Goal: Transaction & Acquisition: Subscribe to service/newsletter

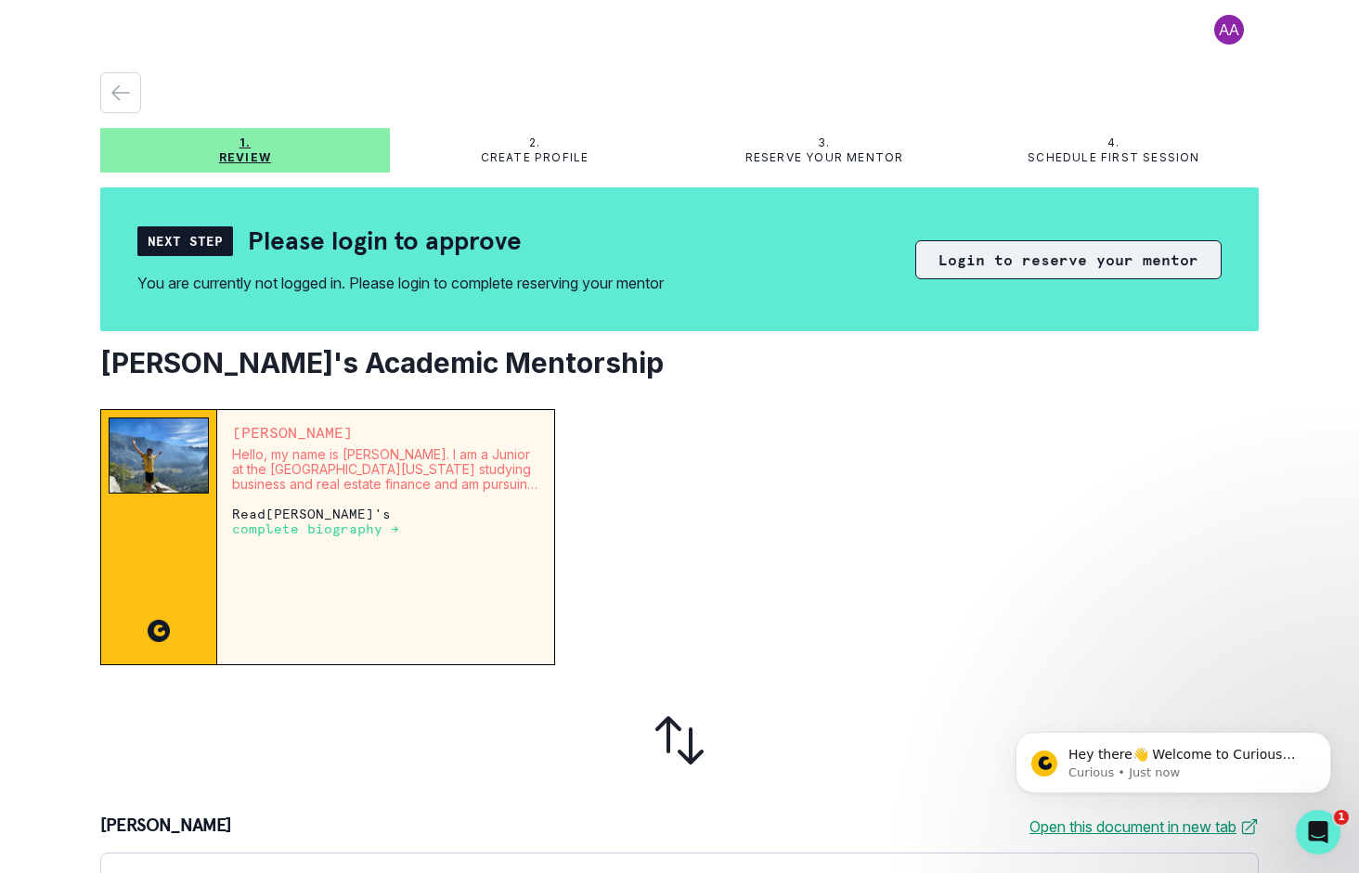
click at [972, 255] on button "Login to reserve your mentor" at bounding box center [1068, 259] width 306 height 39
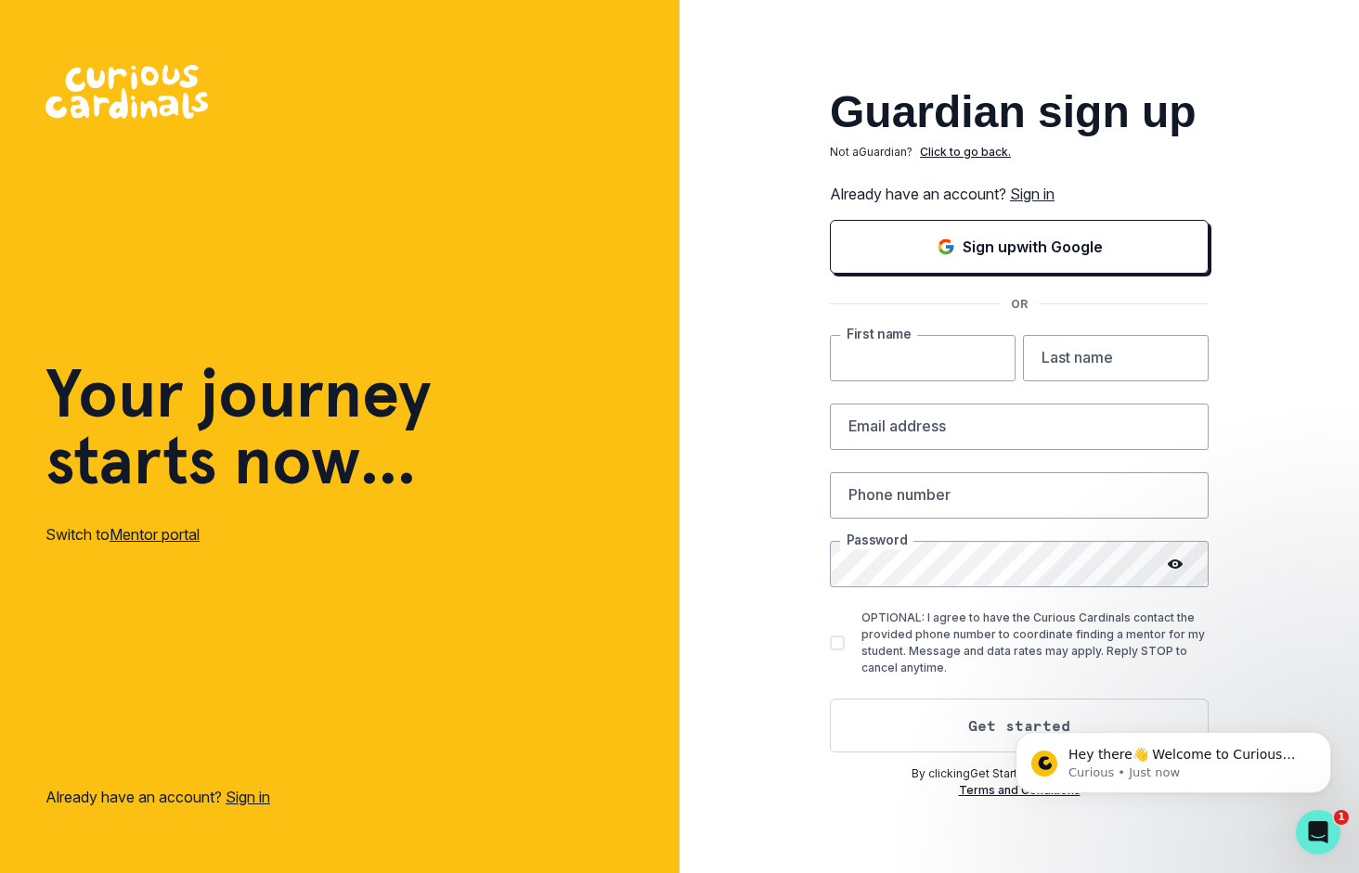
click at [908, 347] on input "text" at bounding box center [923, 358] width 186 height 46
type input "Brooke"
type input "Brennan"
click at [875, 427] on input "email" at bounding box center [1019, 427] width 379 height 46
type input "brooke.s.brennan@gmail.com"
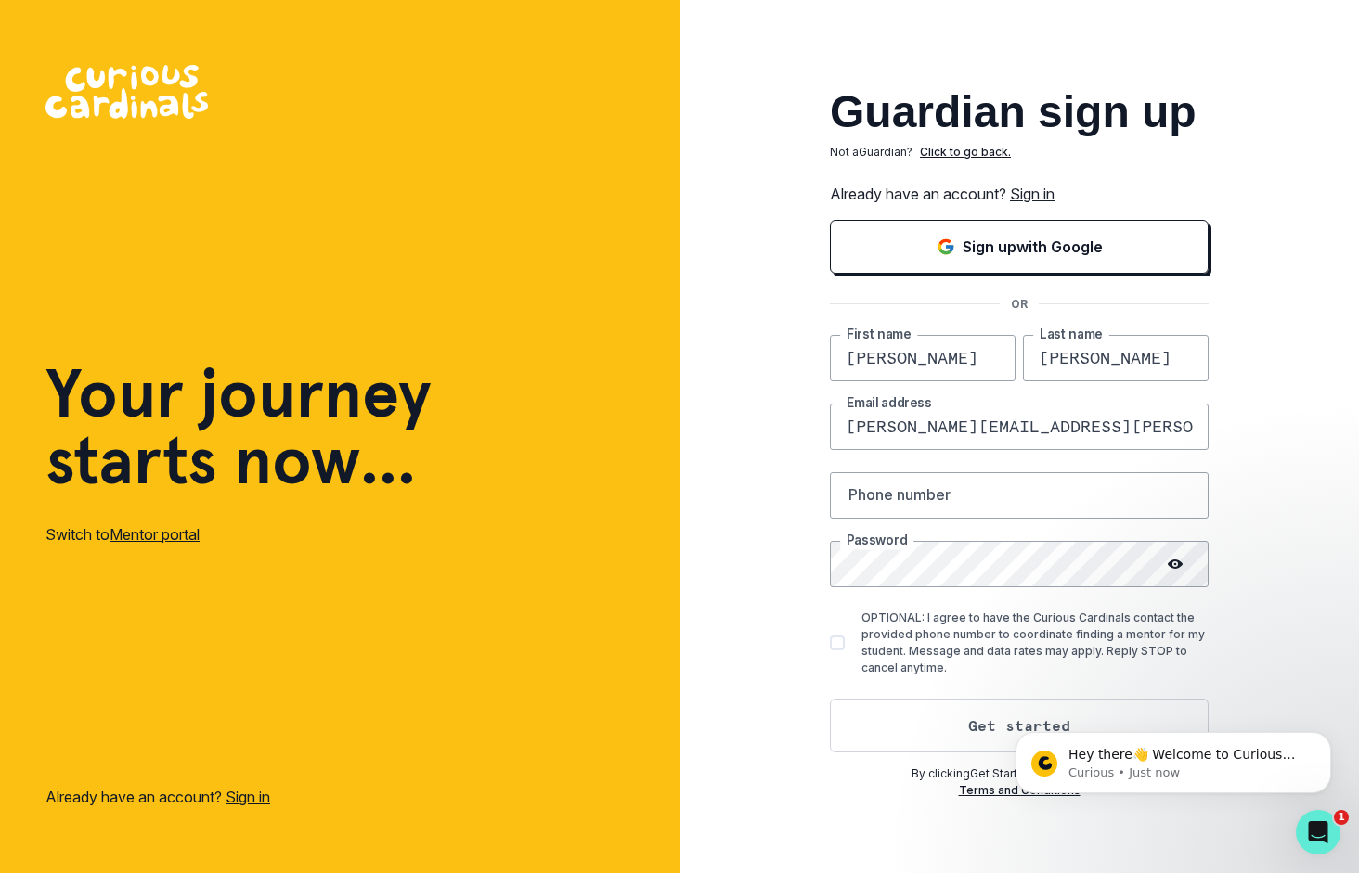
click at [1310, 408] on div "Guardian sign up Not a Guardian ? Click to go back. Already have an account? Si…" at bounding box center [1018, 436] width 679 height 873
click at [962, 511] on input "text" at bounding box center [1019, 495] width 379 height 46
type input "404-667-9013"
click at [835, 644] on span at bounding box center [837, 643] width 15 height 15
click at [830, 643] on input "OPTIONAL: I agree to have the Curious Cardinals contact the provided phone numb…" at bounding box center [829, 642] width 1 height 1
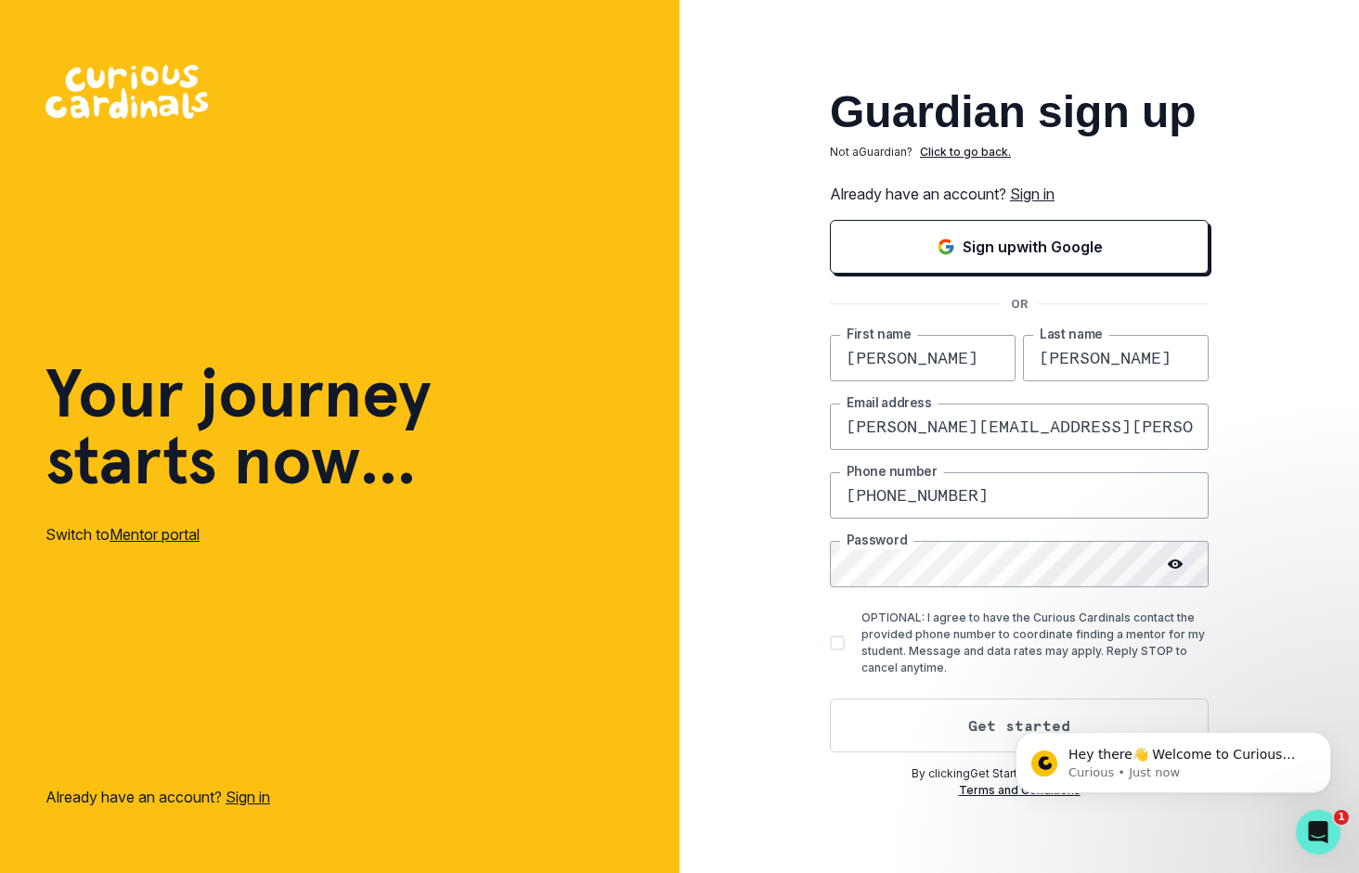
checkbox input "true"
click at [957, 723] on button "Get started" at bounding box center [1019, 726] width 379 height 54
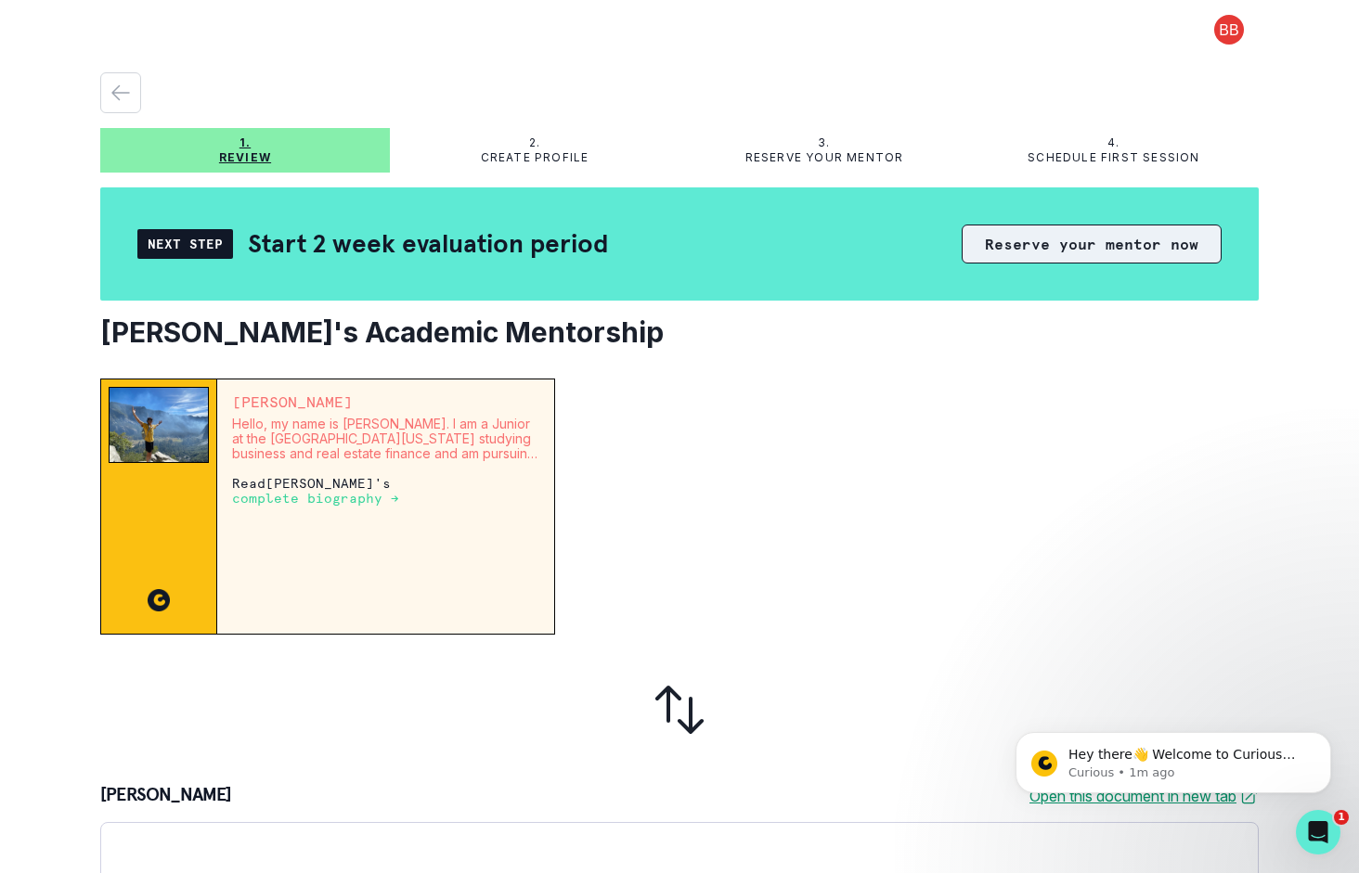
click at [1044, 238] on button "Reserve your mentor now" at bounding box center [1091, 244] width 260 height 39
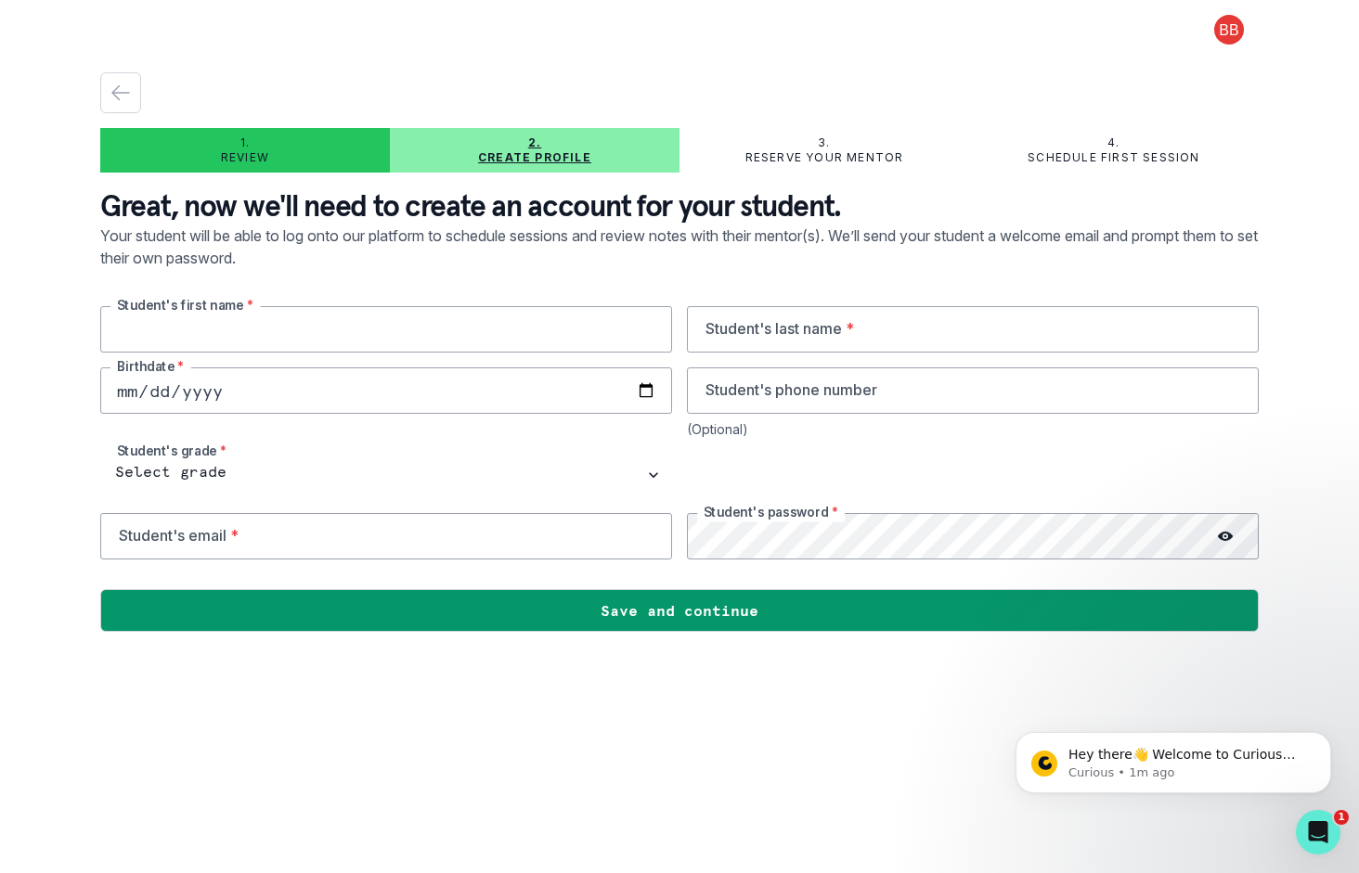
click at [279, 330] on input "text" at bounding box center [386, 329] width 572 height 46
type input "Evan"
type input "Brennan"
click at [146, 396] on input "date" at bounding box center [386, 390] width 572 height 46
type input "2010-09-08"
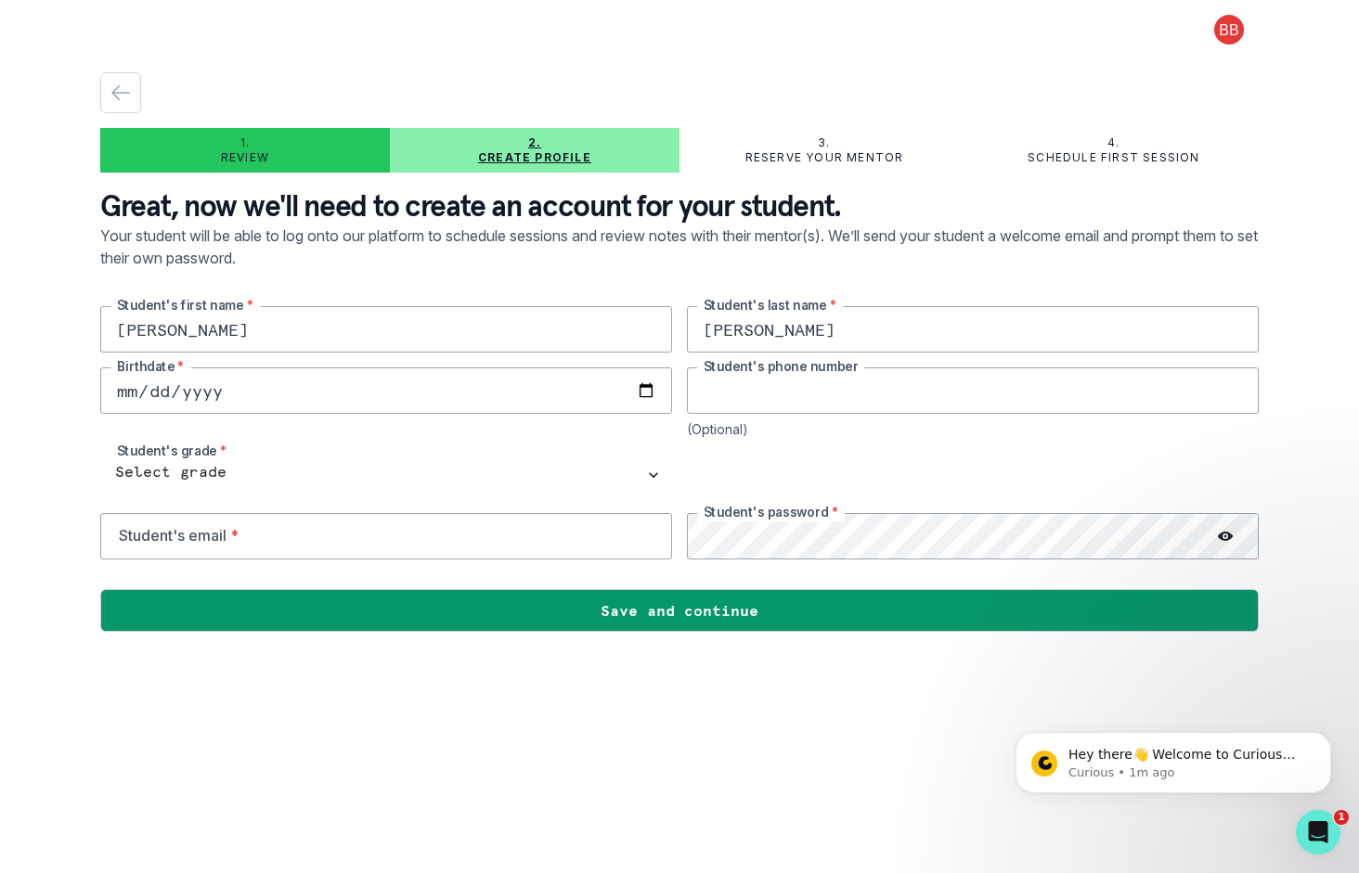
click at [766, 391] on input "tel" at bounding box center [973, 390] width 572 height 46
type input "904-563-3381"
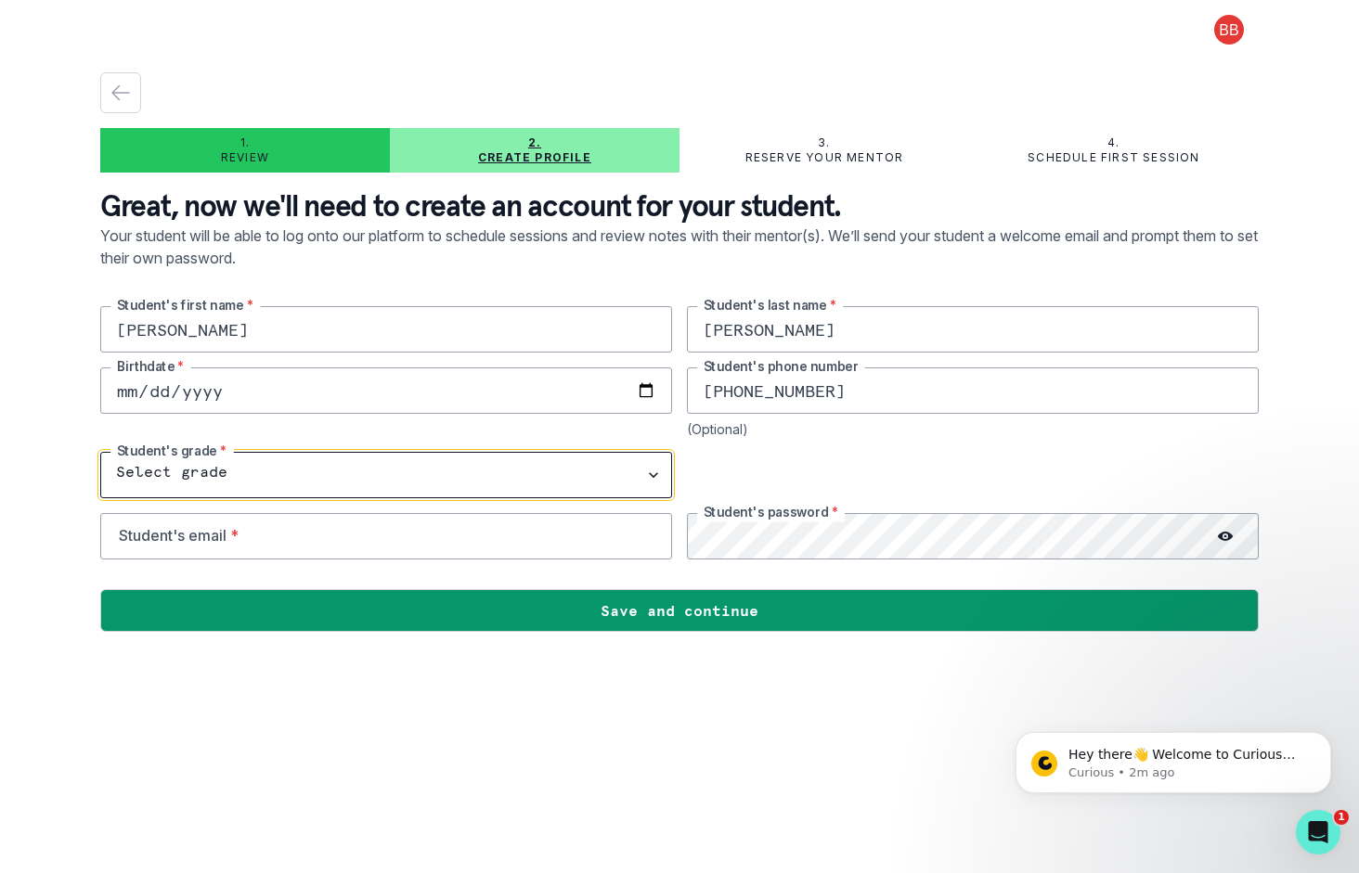
select select "9th Grade"
click option "9th Grade" at bounding box center [0, 0] width 0 height 0
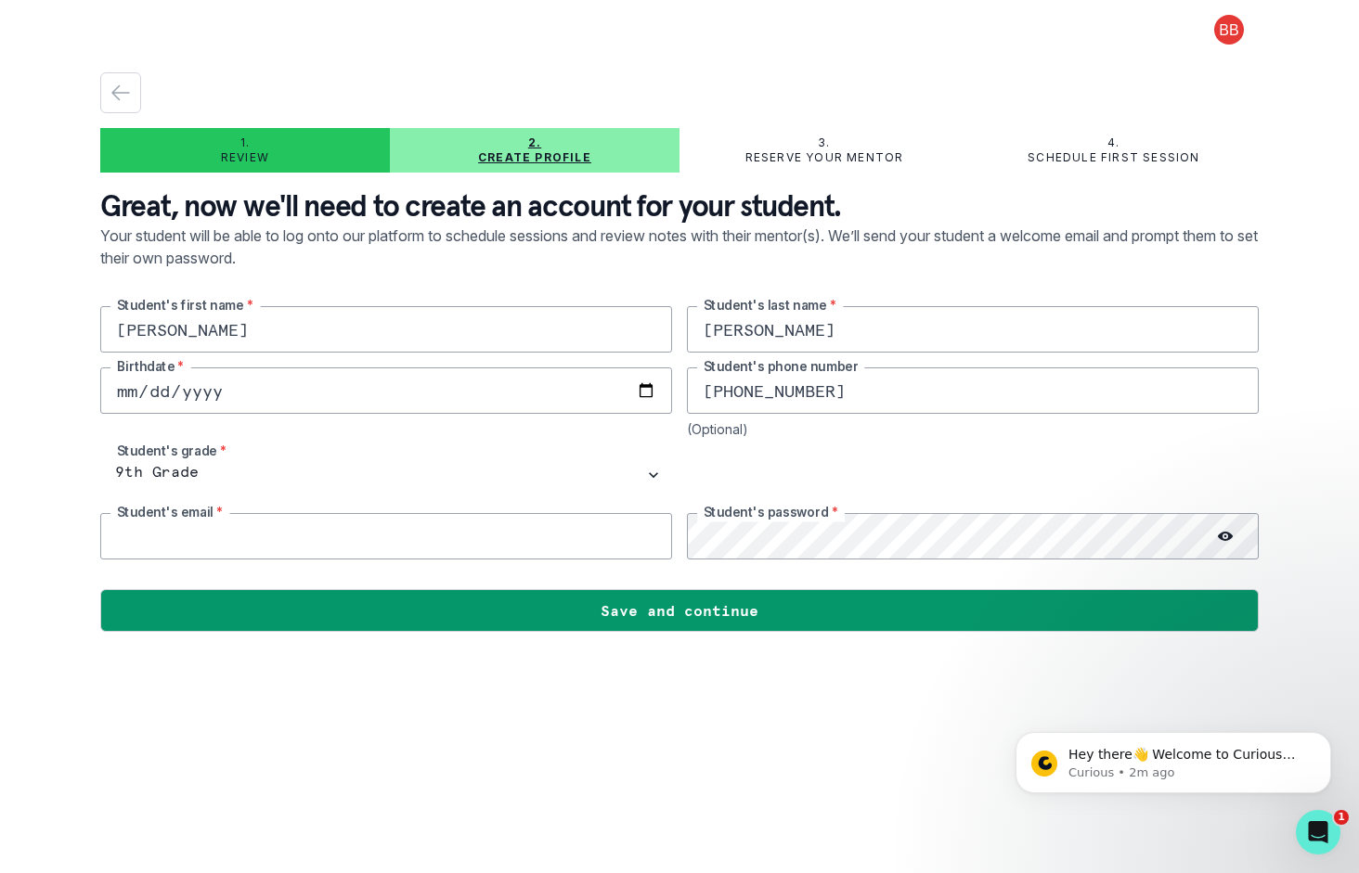
click at [278, 536] on input "email" at bounding box center [386, 536] width 572 height 46
type input "evan.j.brennan@gmail.com"
click at [891, 716] on main "1. Review 2. Create profile 3. Reserve your mentor 4. Schedule first session Gr…" at bounding box center [679, 436] width 1188 height 873
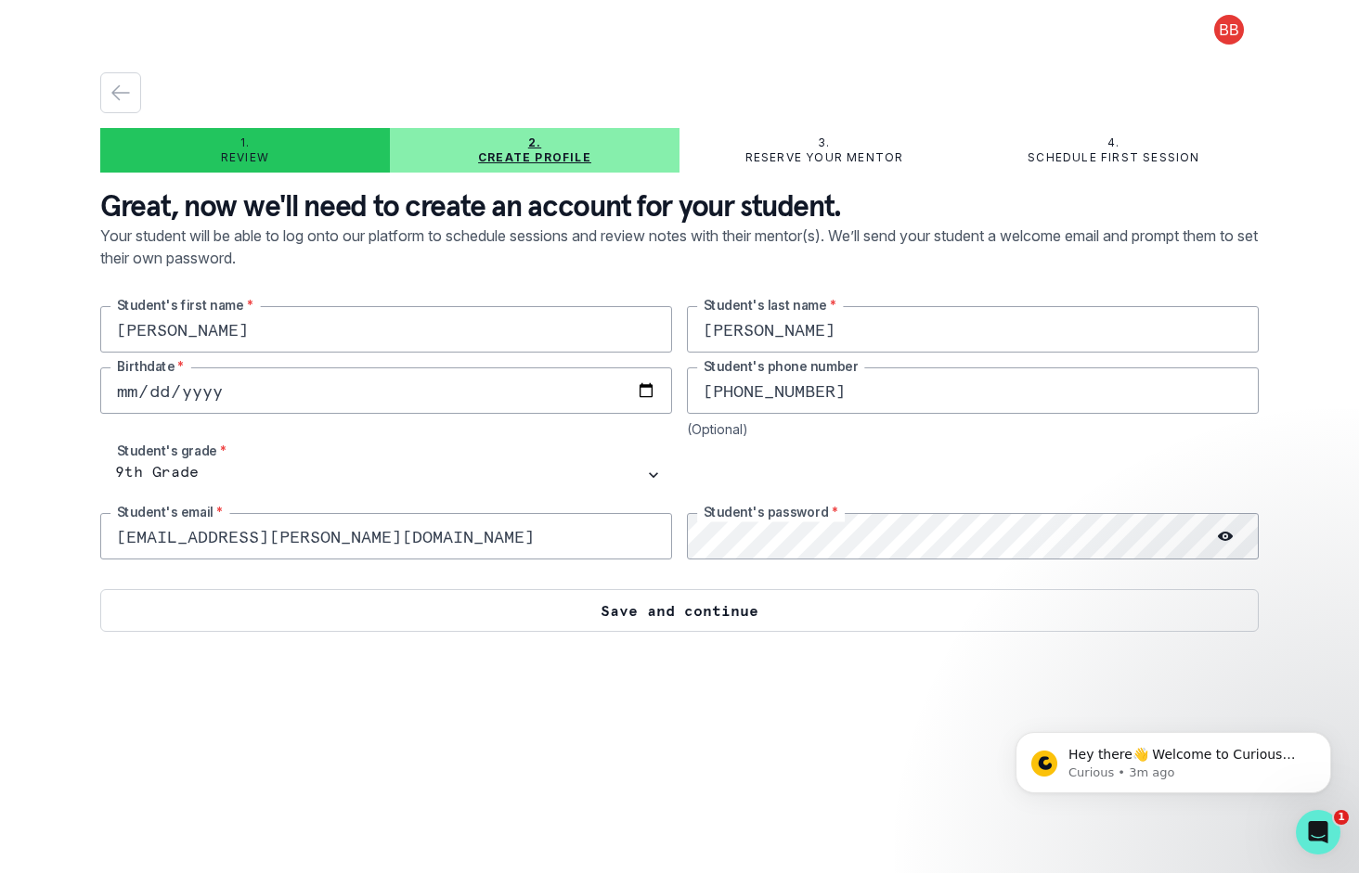
click at [745, 606] on button "Save and continue" at bounding box center [679, 610] width 1158 height 43
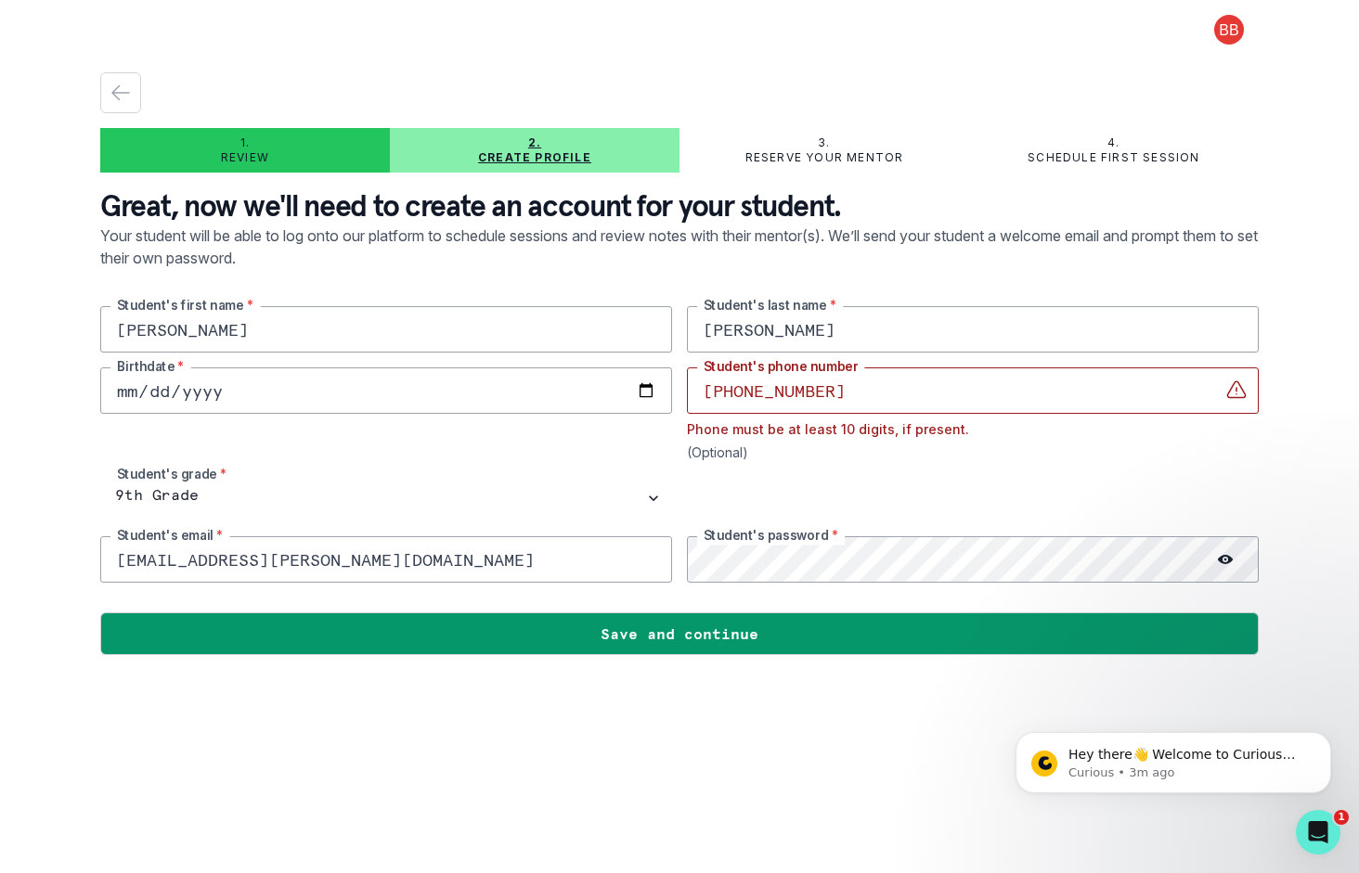
click at [787, 391] on input "904-563-3381" at bounding box center [973, 390] width 572 height 46
click at [743, 392] on input "904-5633381" at bounding box center [973, 390] width 572 height 46
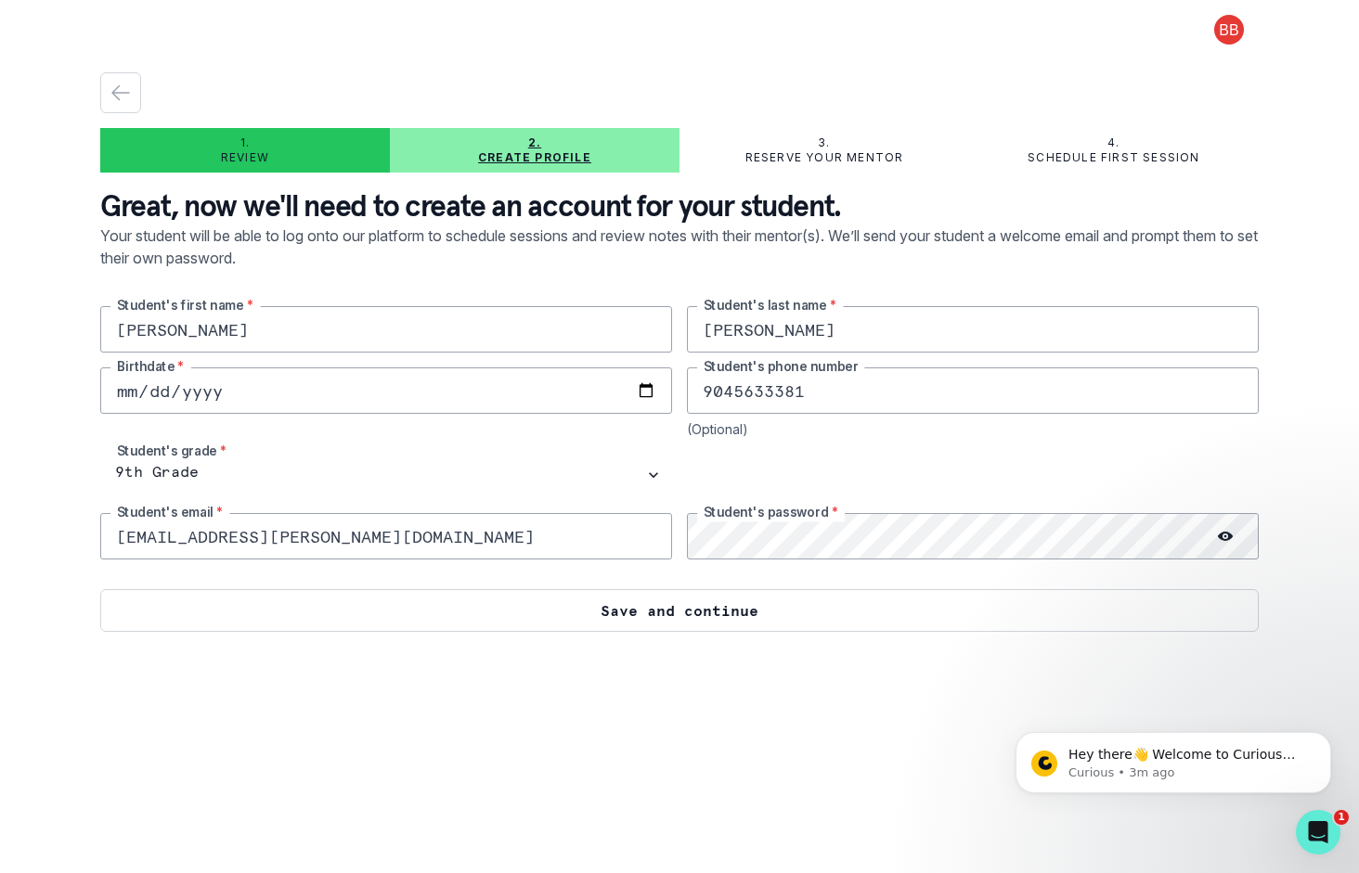
type input "9045633381"
click at [683, 614] on button "Save and continue" at bounding box center [679, 610] width 1158 height 43
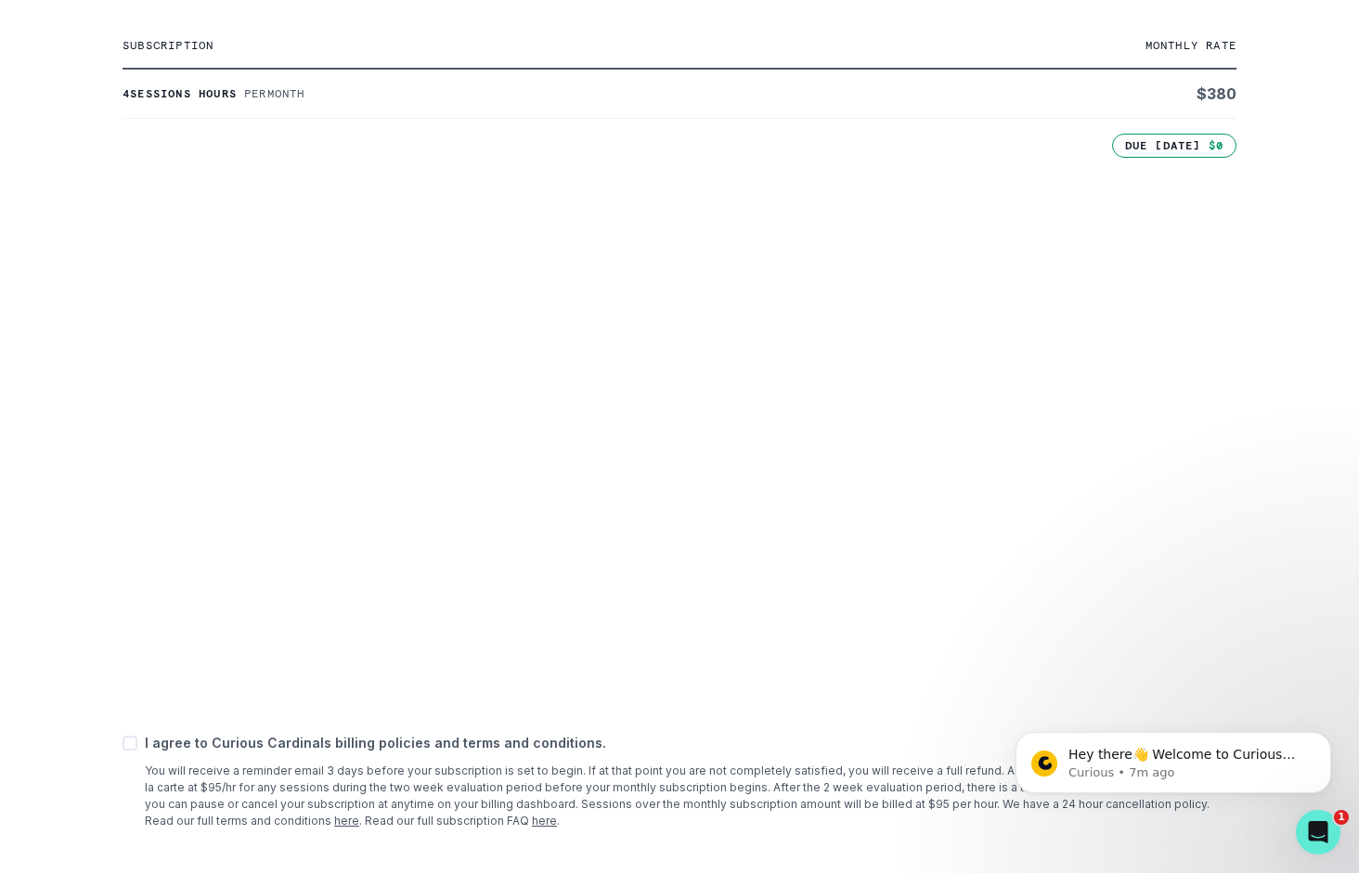
scroll to position [445, 0]
click at [133, 739] on span at bounding box center [129, 741] width 15 height 15
click at [122, 741] on input "checkbox" at bounding box center [122, 741] width 1 height 1
checkbox input "true"
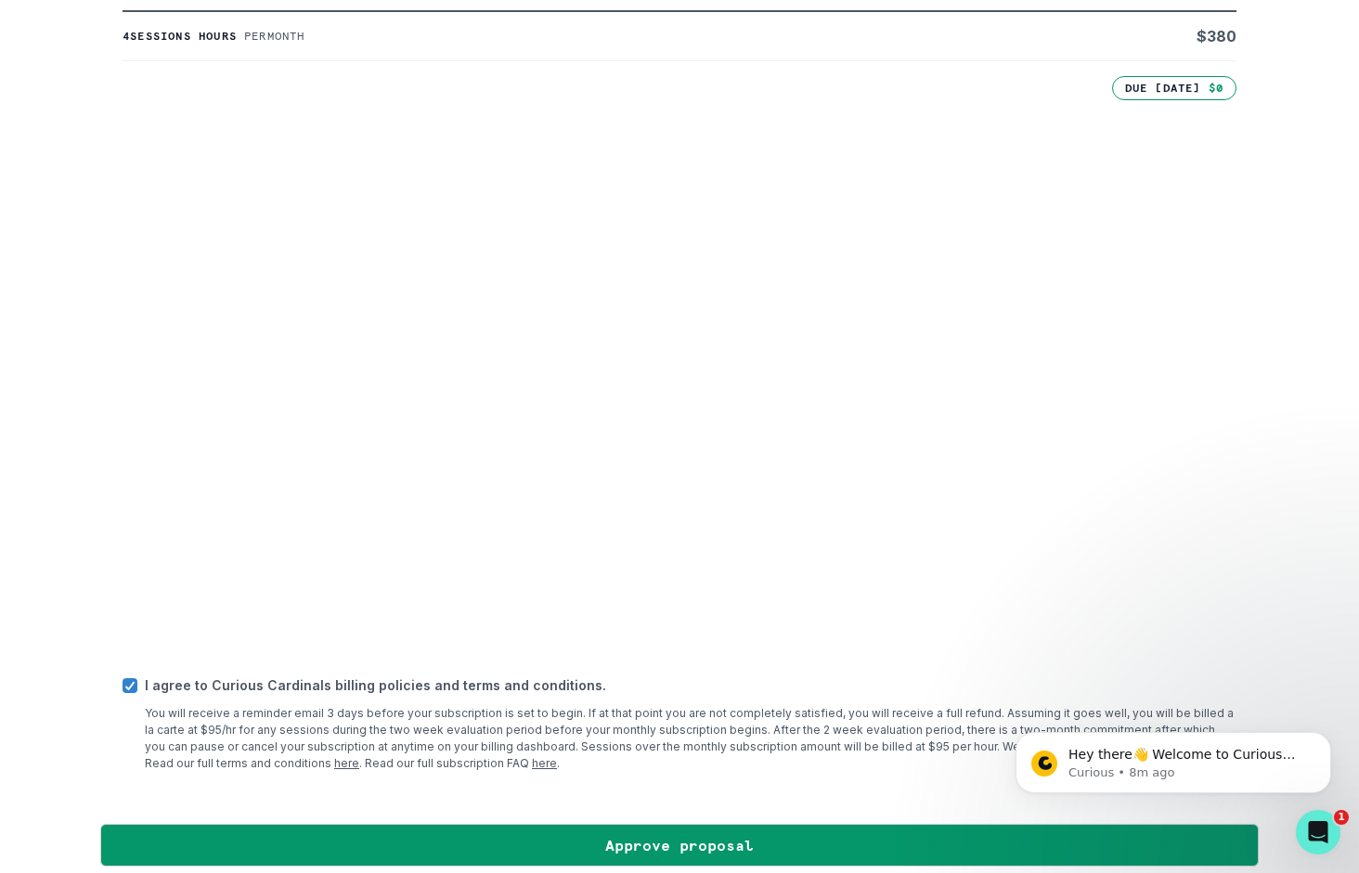
scroll to position [516, 0]
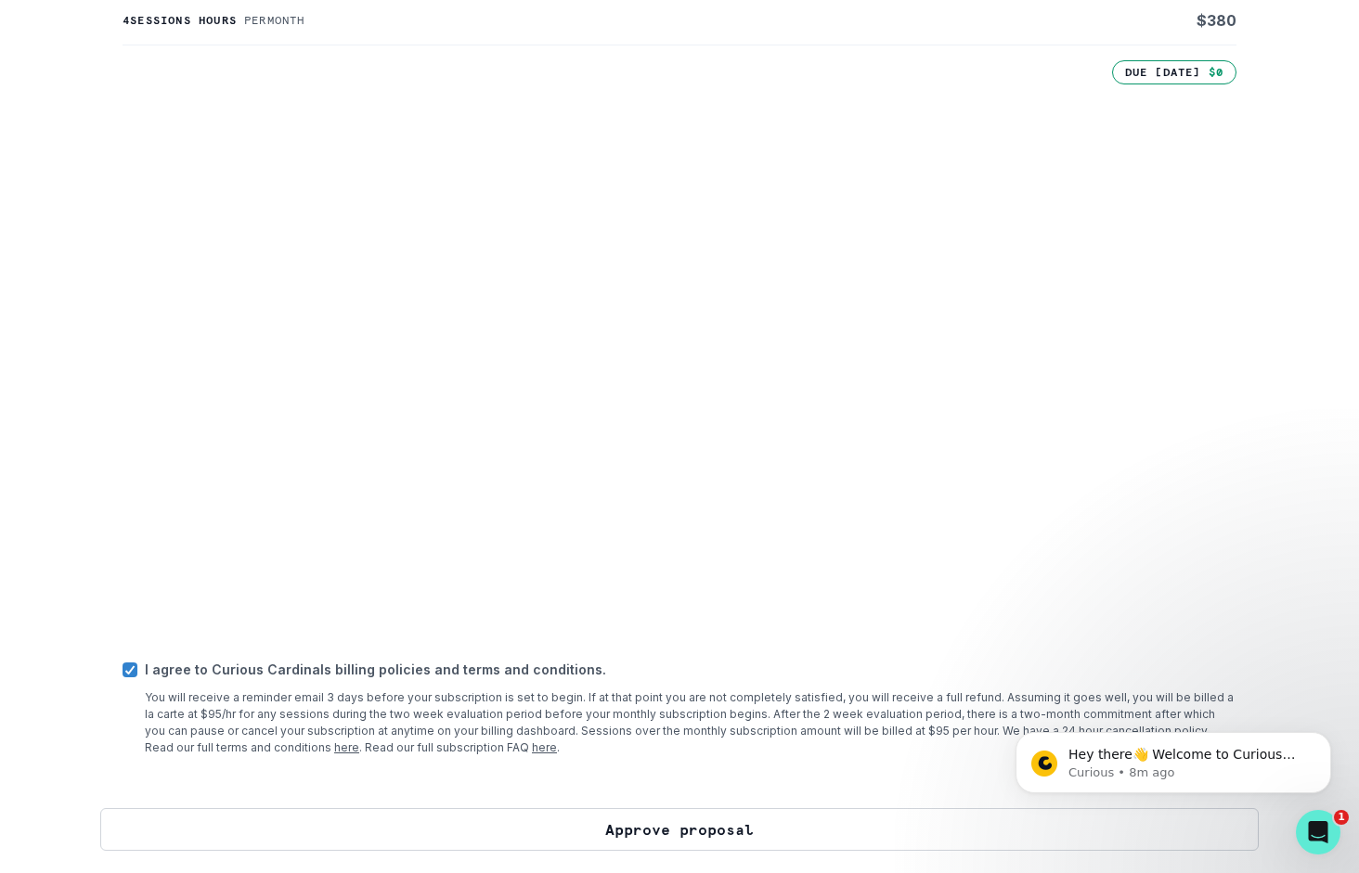
click at [680, 833] on button "Approve proposal" at bounding box center [679, 829] width 1158 height 43
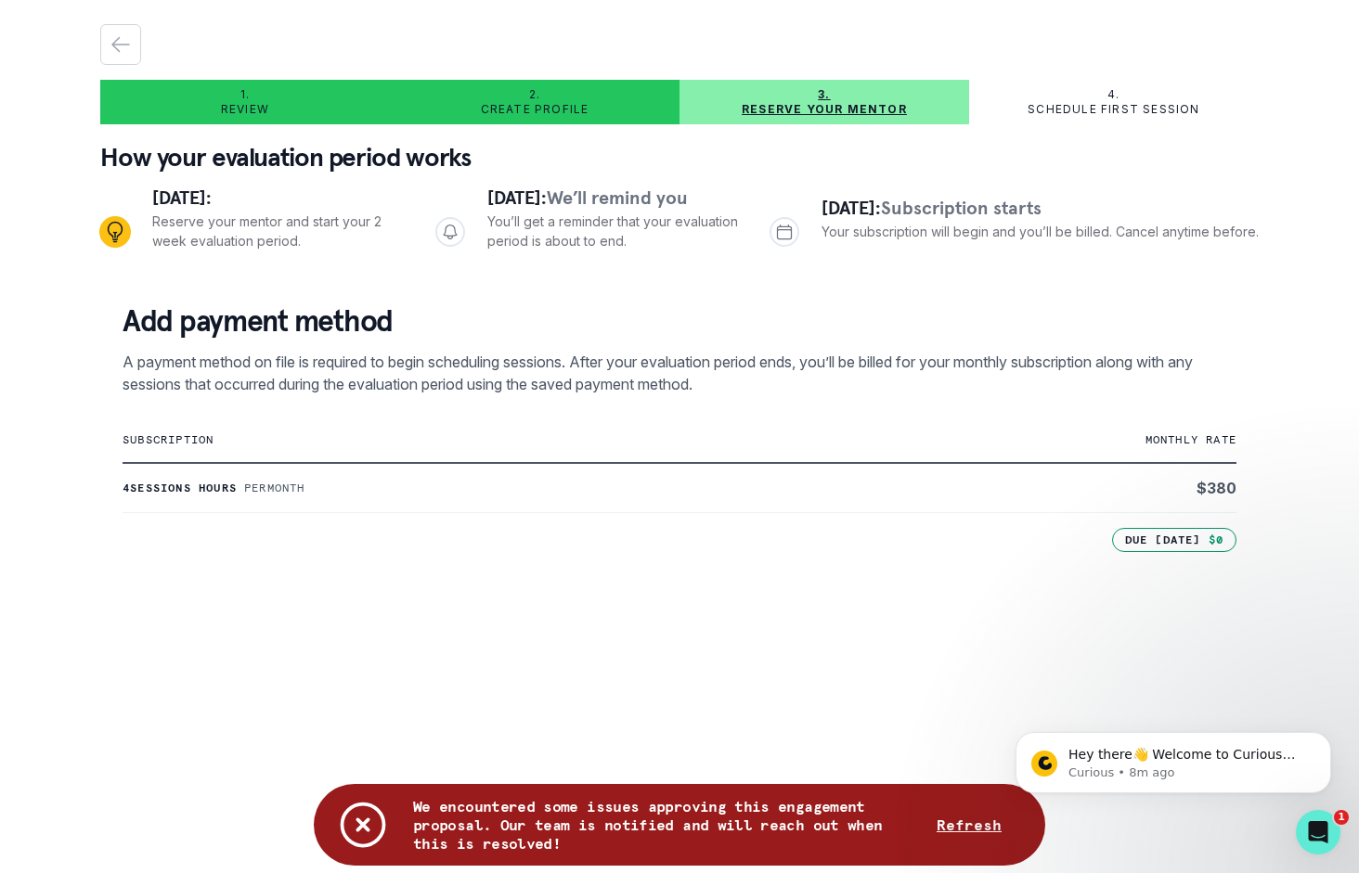
scroll to position [42, 0]
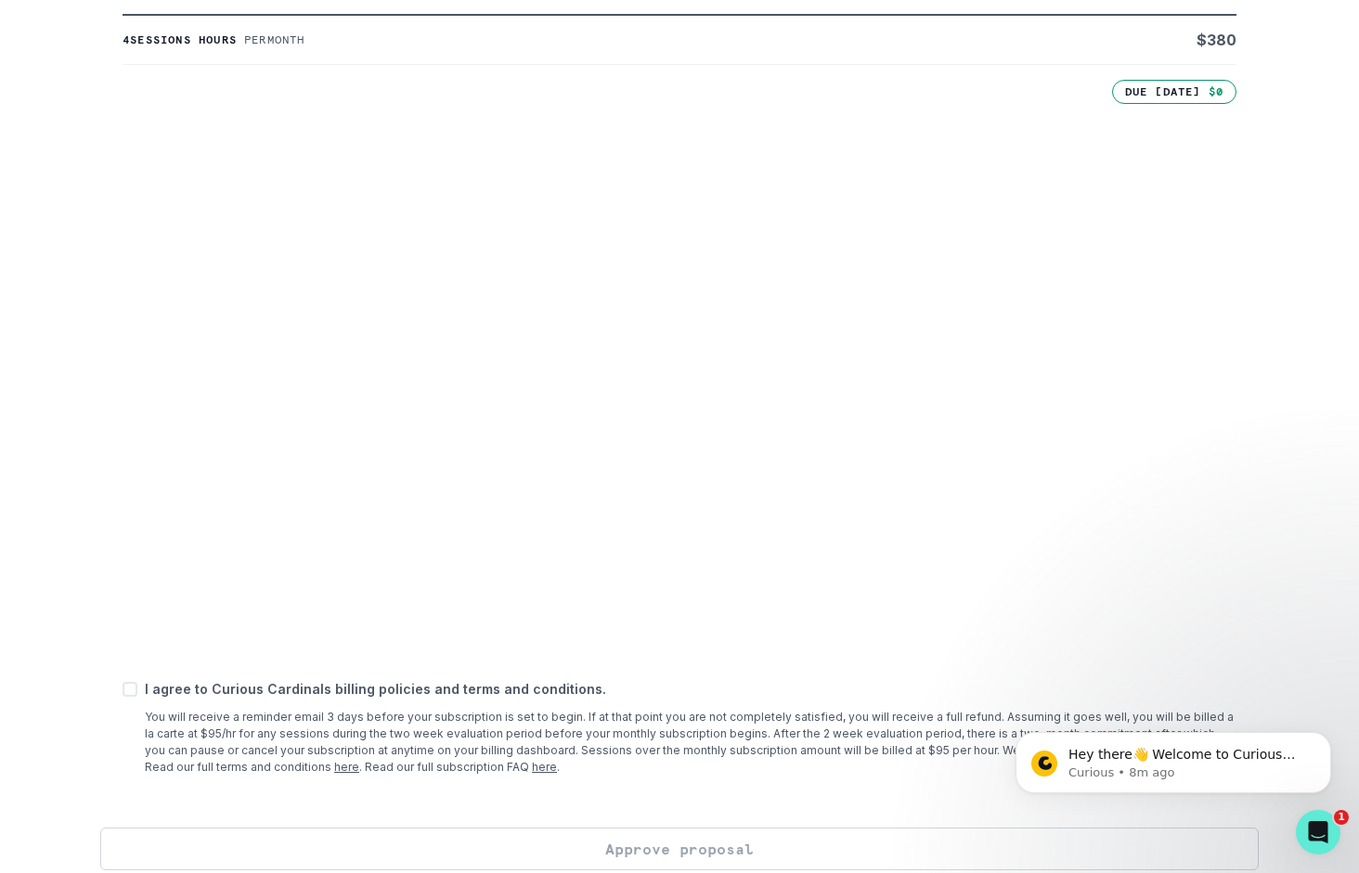
scroll to position [516, 0]
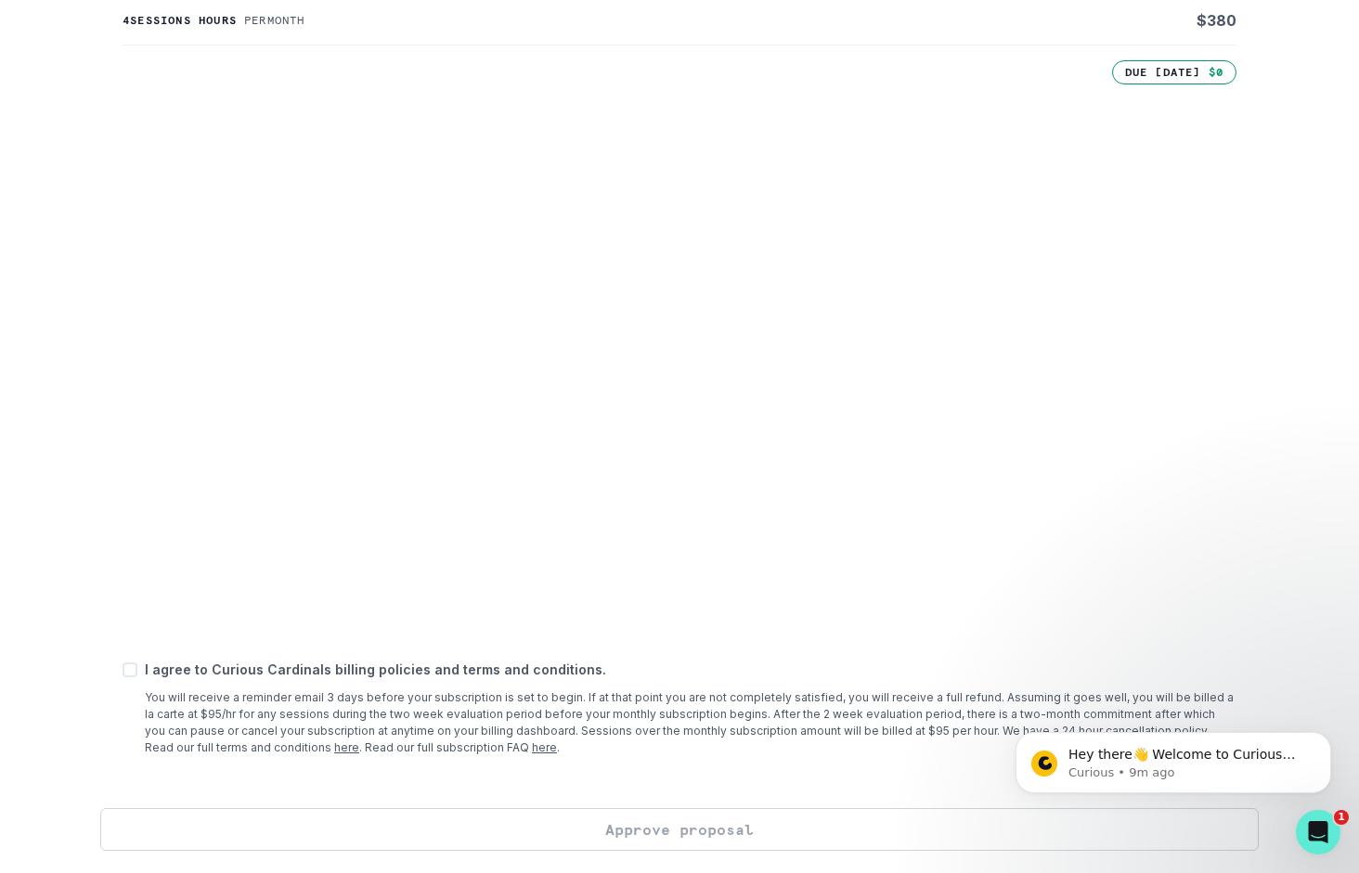
click at [130, 667] on span at bounding box center [129, 670] width 15 height 15
click at [122, 669] on input "checkbox" at bounding box center [122, 669] width 1 height 1
checkbox input "true"
click at [664, 829] on button "Approve proposal" at bounding box center [679, 829] width 1158 height 43
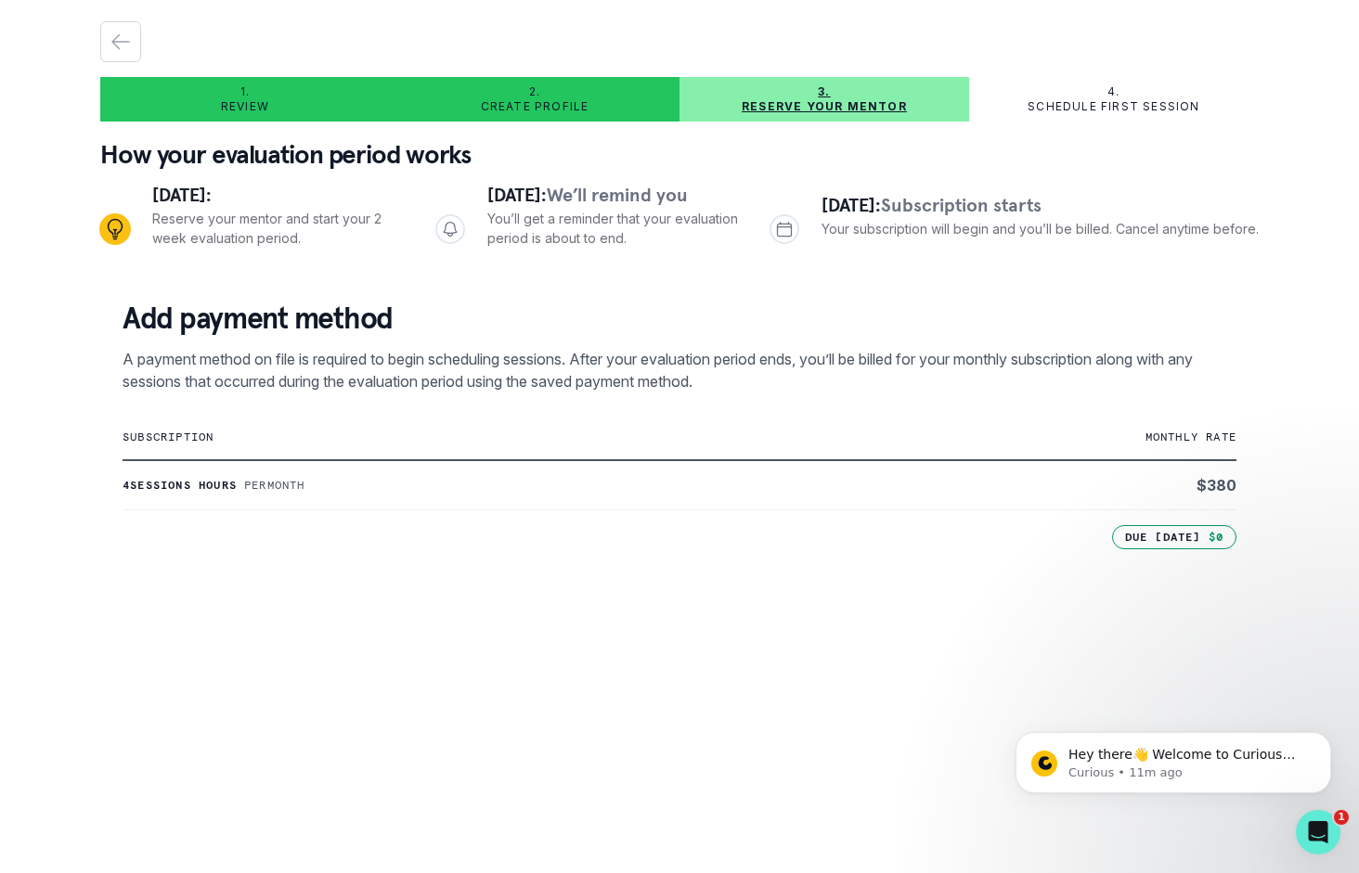
scroll to position [0, 0]
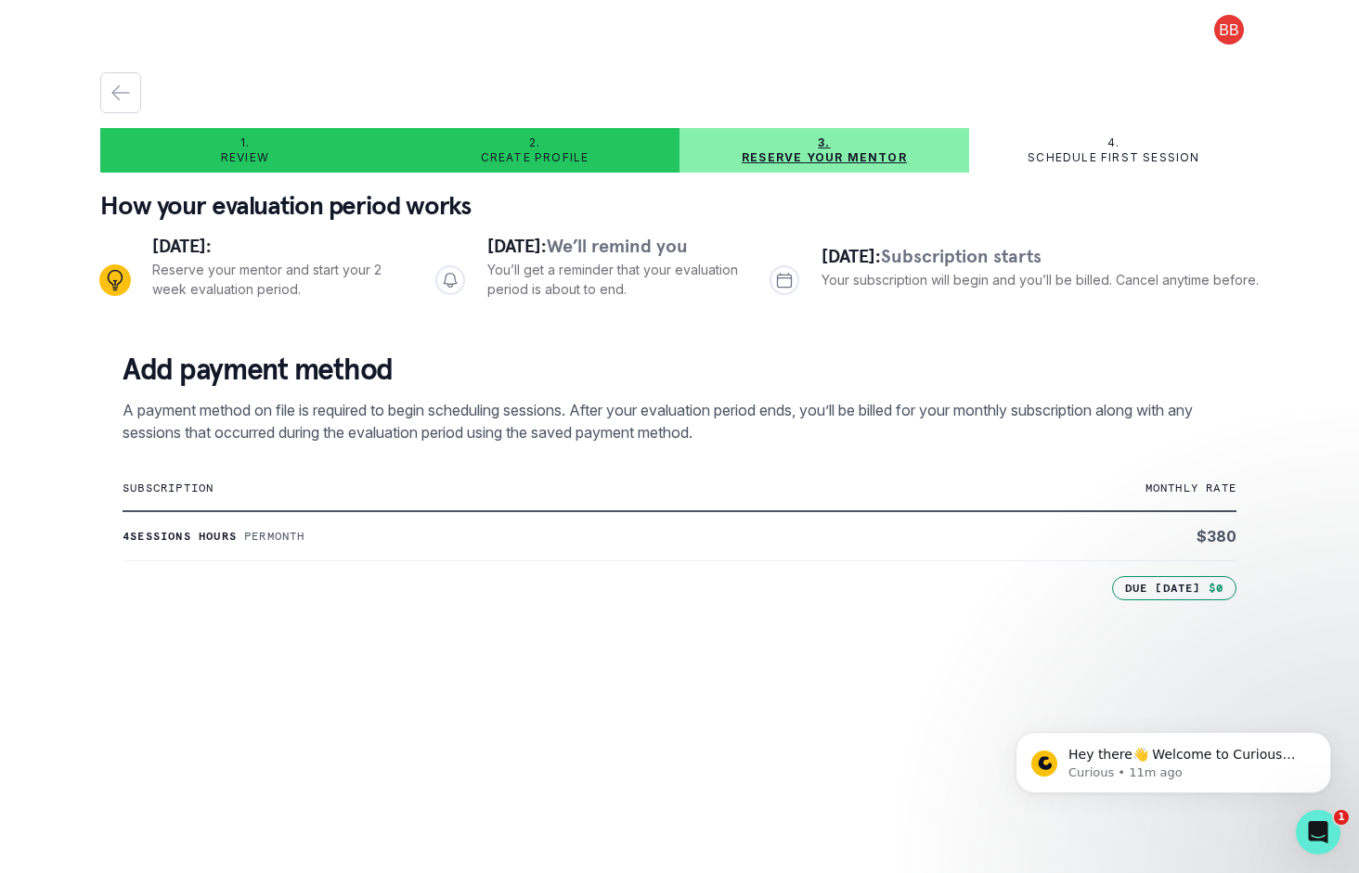
click at [1237, 26] on button at bounding box center [1228, 30] width 59 height 30
click at [1100, 78] on button "Log out" at bounding box center [1154, 76] width 206 height 33
click at [1226, 21] on button at bounding box center [1228, 30] width 59 height 30
click at [1100, 83] on button "Log out" at bounding box center [1154, 76] width 206 height 33
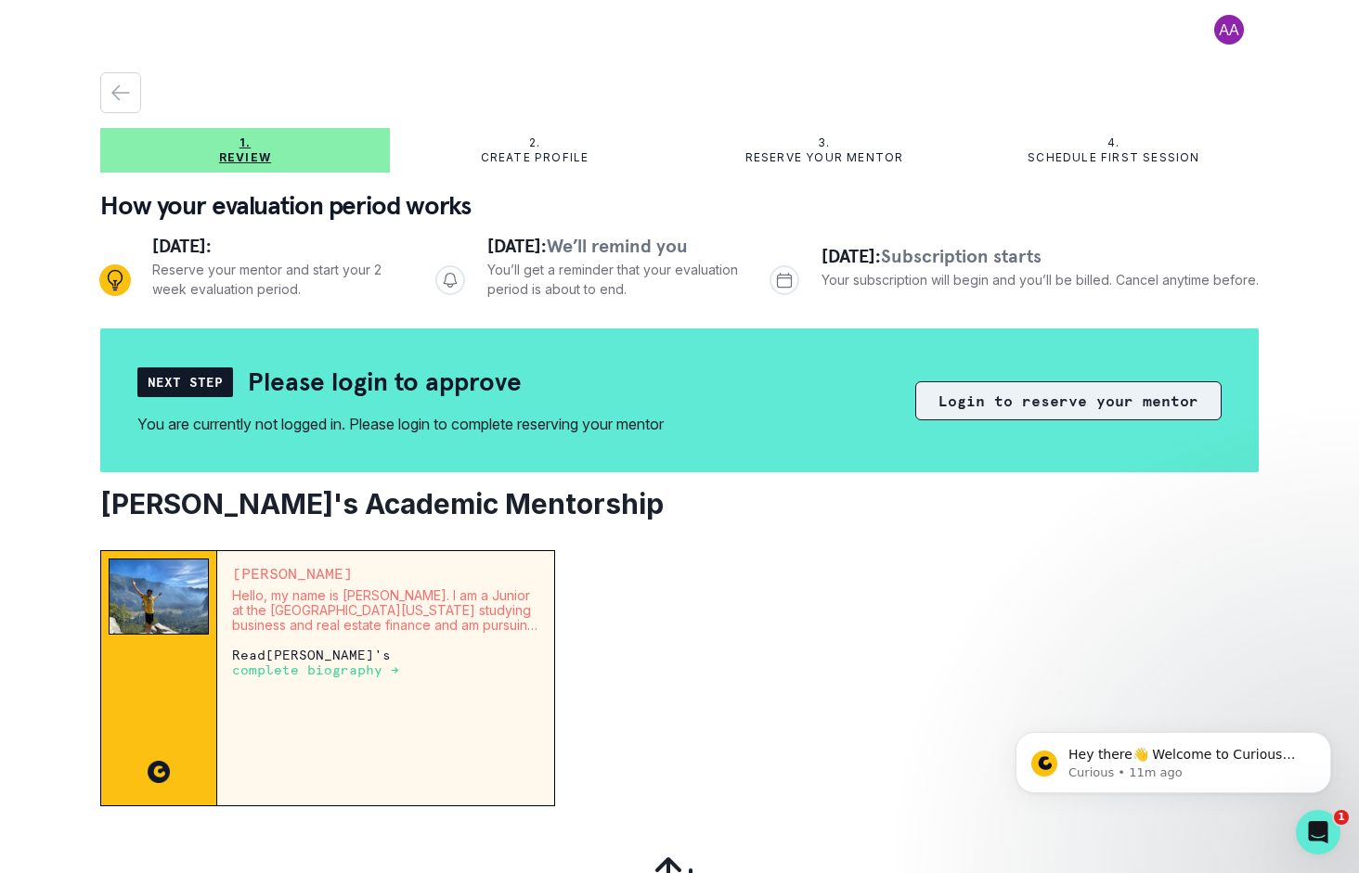
click at [1061, 405] on button "Login to reserve your mentor" at bounding box center [1068, 400] width 306 height 39
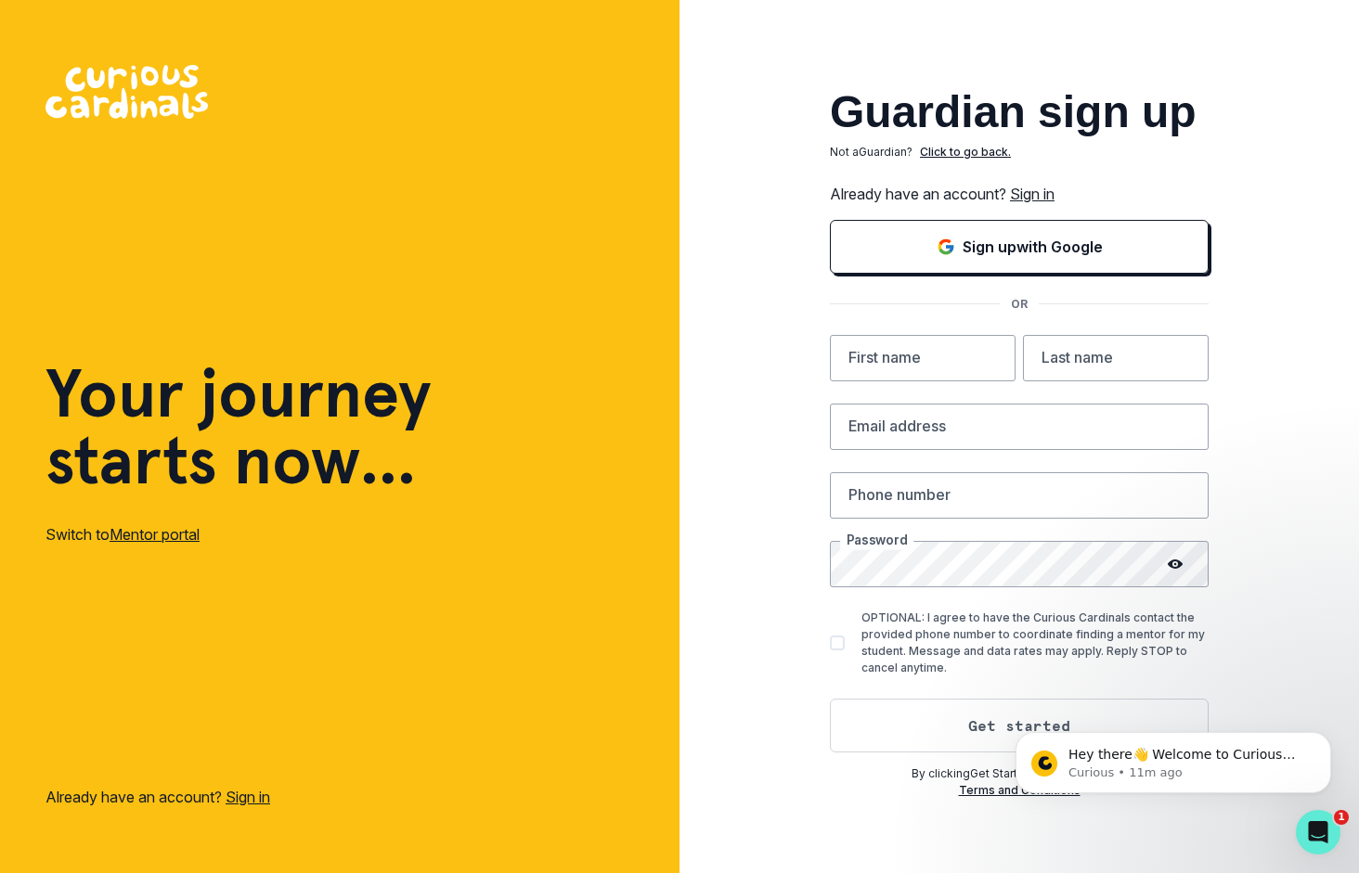
click at [1038, 191] on link "Sign in" at bounding box center [1032, 194] width 45 height 19
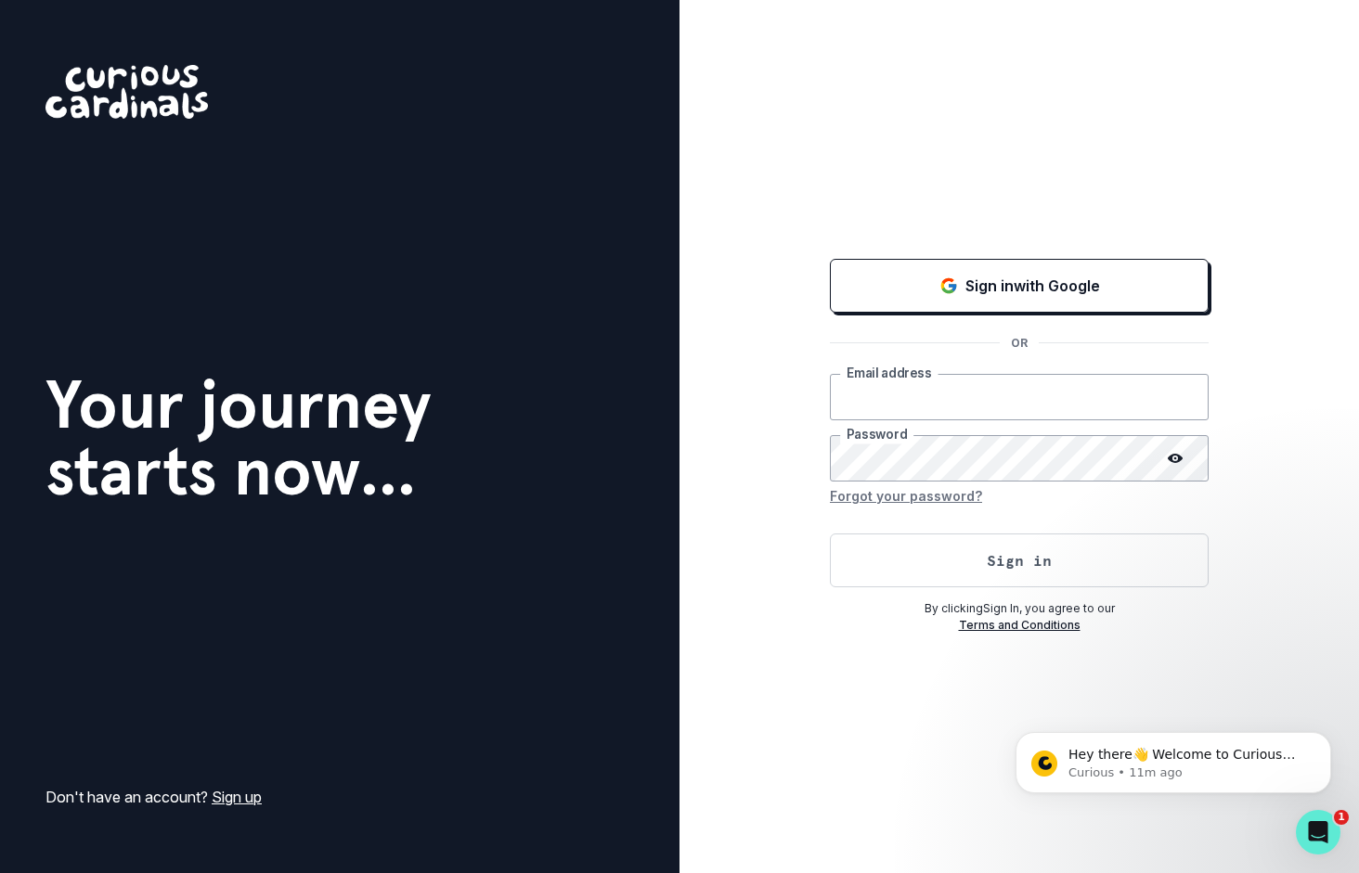
click at [913, 394] on input "email" at bounding box center [1019, 397] width 379 height 46
click at [887, 394] on input "email" at bounding box center [1019, 397] width 379 height 46
type input "brooke.s.brennan@gmail.com"
click at [1123, 515] on form "brooke.s.brennan@gmail.com Email address Password Forgot your password? Sign in" at bounding box center [1019, 480] width 379 height 213
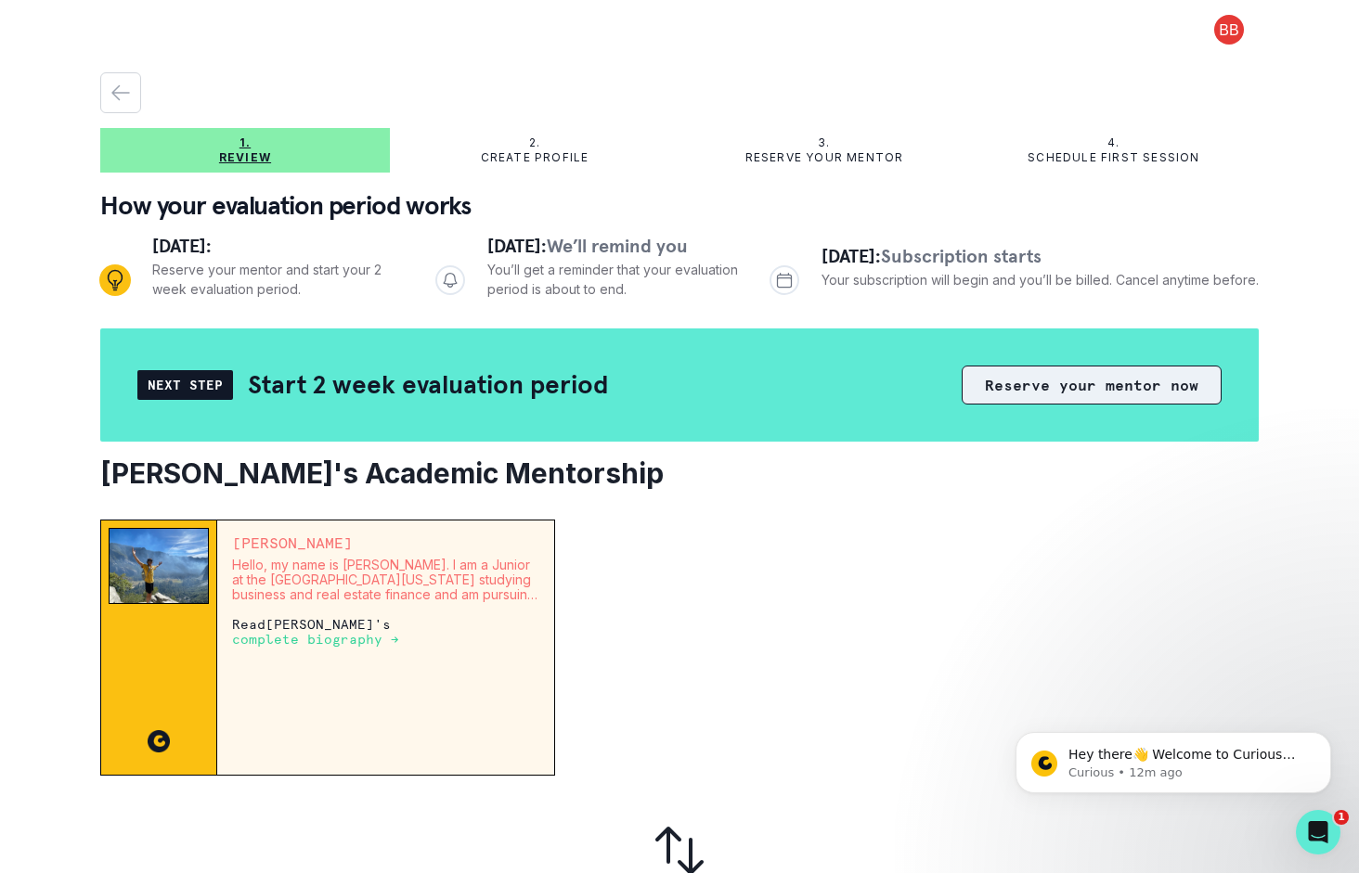
click at [1041, 401] on button "Reserve your mentor now" at bounding box center [1091, 385] width 260 height 39
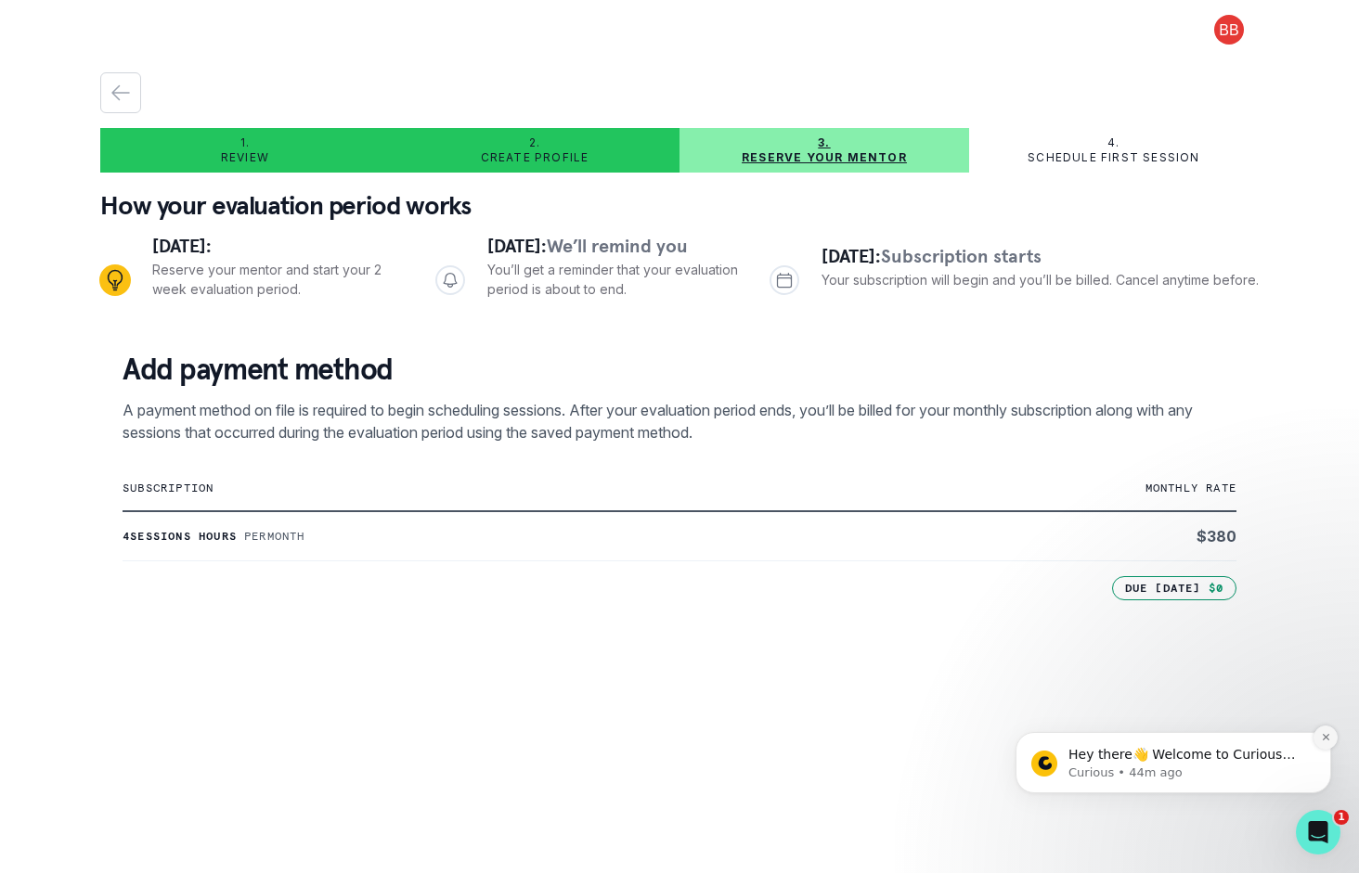
click at [1328, 734] on icon "Dismiss notification" at bounding box center [1326, 737] width 10 height 10
